Goal: Register for event/course

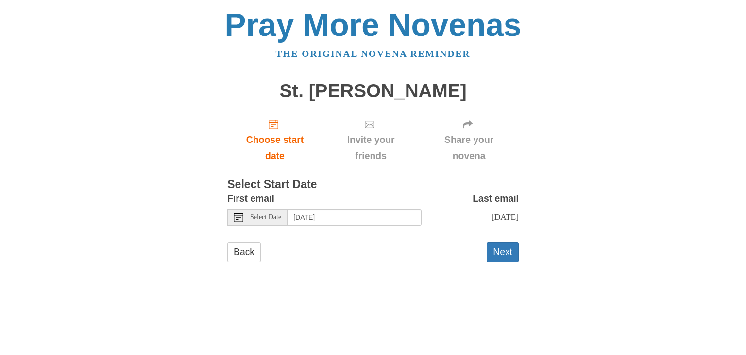
click at [279, 212] on div "Select Date" at bounding box center [257, 217] width 60 height 17
click at [276, 223] on div "Select Date" at bounding box center [257, 217] width 60 height 17
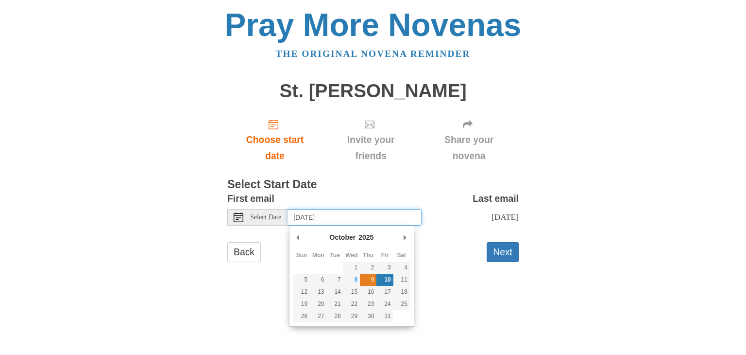
type input "Thursday, October 9th"
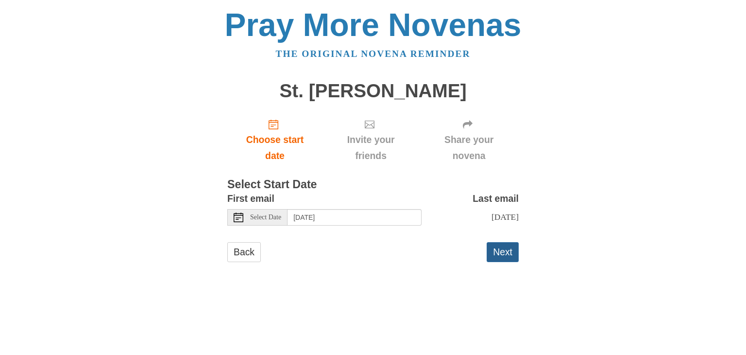
click at [508, 255] on button "Next" at bounding box center [503, 252] width 32 height 20
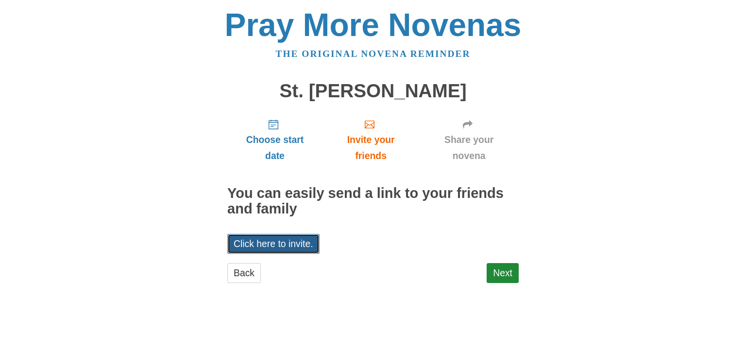
click at [285, 243] on link "Click here to invite." at bounding box center [273, 244] width 92 height 20
click at [281, 244] on link "Click here to invite." at bounding box center [273, 244] width 92 height 20
click at [252, 250] on link "Click here to invite." at bounding box center [273, 244] width 92 height 20
click at [509, 272] on link "Next" at bounding box center [503, 273] width 32 height 20
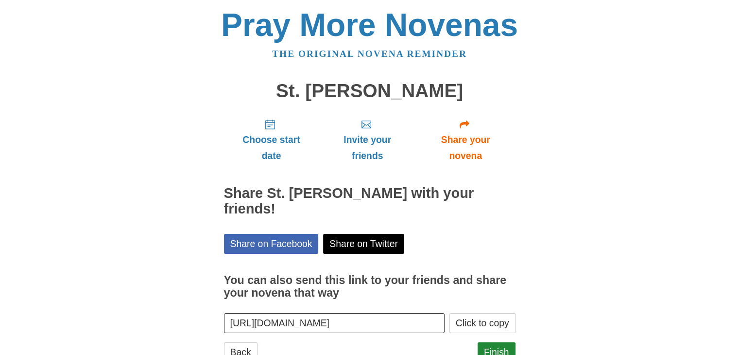
scroll to position [19, 0]
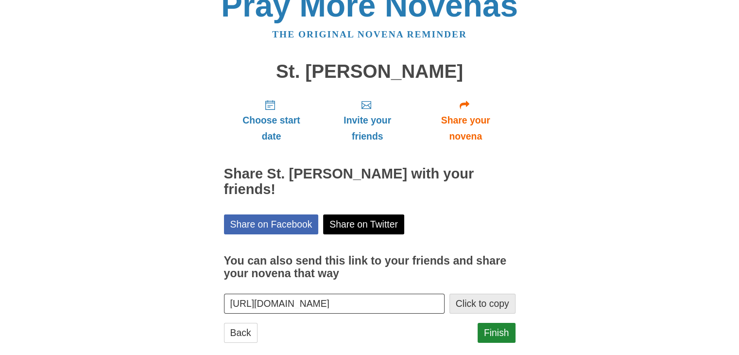
click at [471, 293] on button "Click to copy" at bounding box center [482, 303] width 66 height 20
click at [496, 323] on link "Finish" at bounding box center [496, 333] width 38 height 20
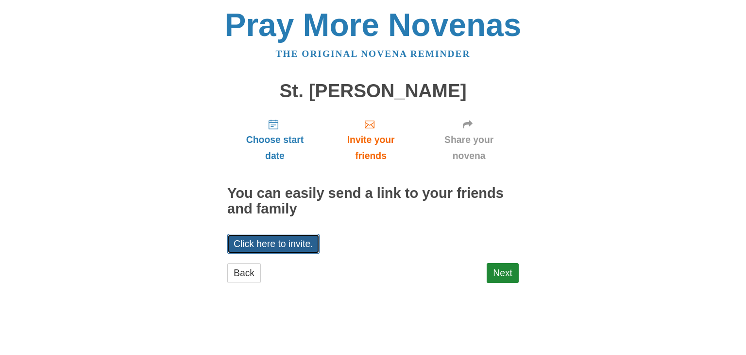
click at [294, 248] on link "Click here to invite." at bounding box center [273, 244] width 92 height 20
click at [493, 277] on link "Next" at bounding box center [503, 273] width 32 height 20
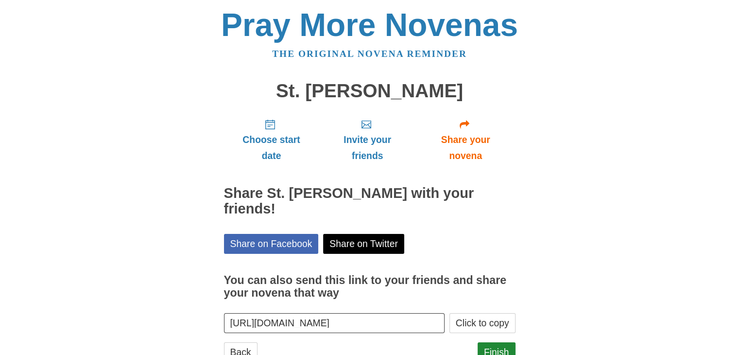
scroll to position [19, 0]
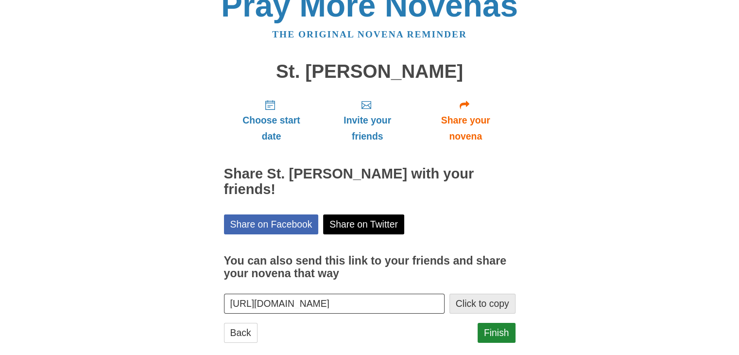
click at [495, 293] on button "Click to copy" at bounding box center [482, 303] width 66 height 20
